Goal: Find specific page/section: Find specific page/section

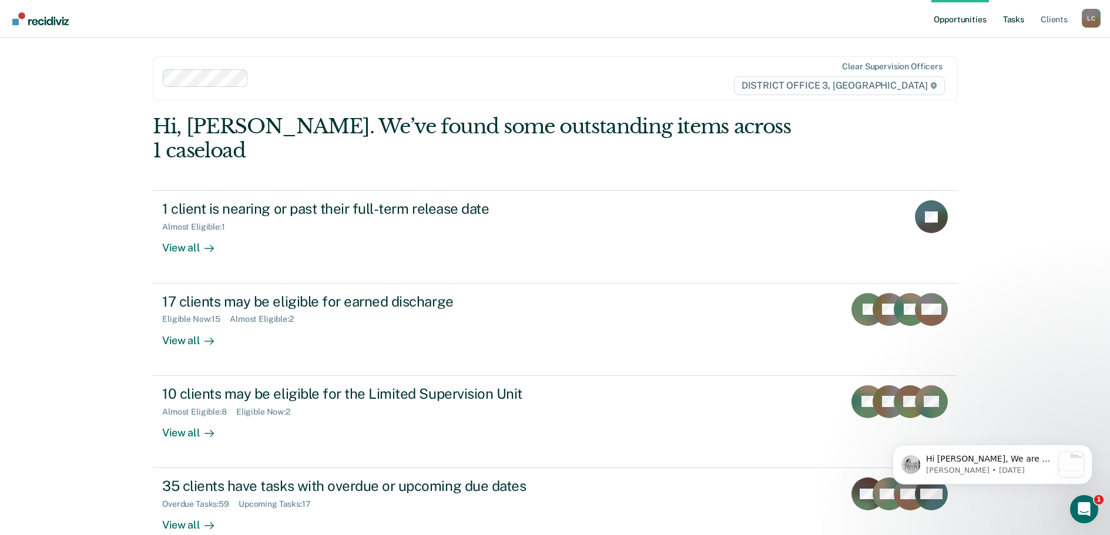
click at [1019, 19] on link "Tasks" at bounding box center [1014, 19] width 26 height 38
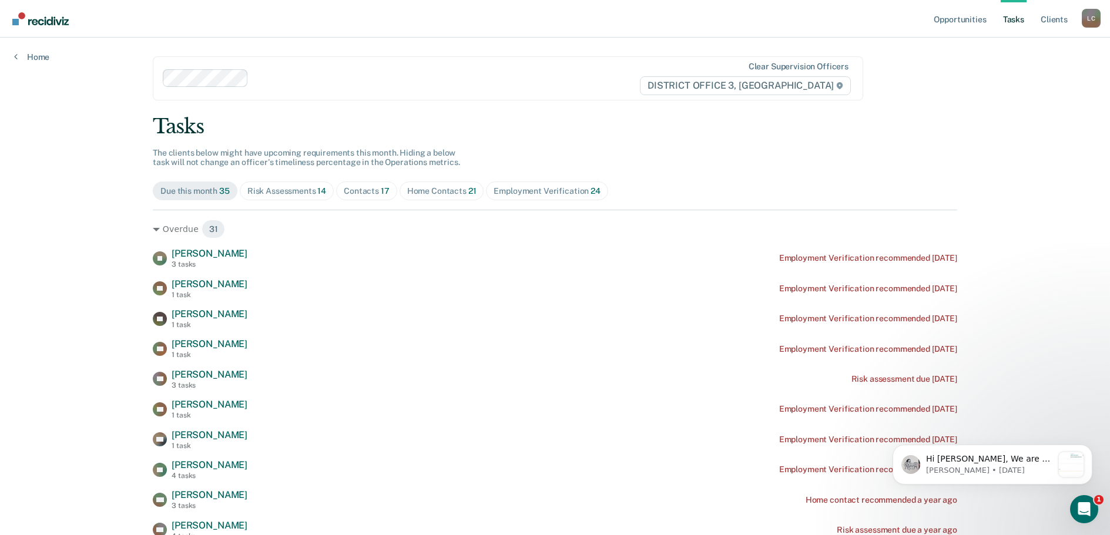
click at [365, 189] on div "Contacts 17" at bounding box center [367, 191] width 46 height 10
